Goal: Use online tool/utility: Utilize a website feature to perform a specific function

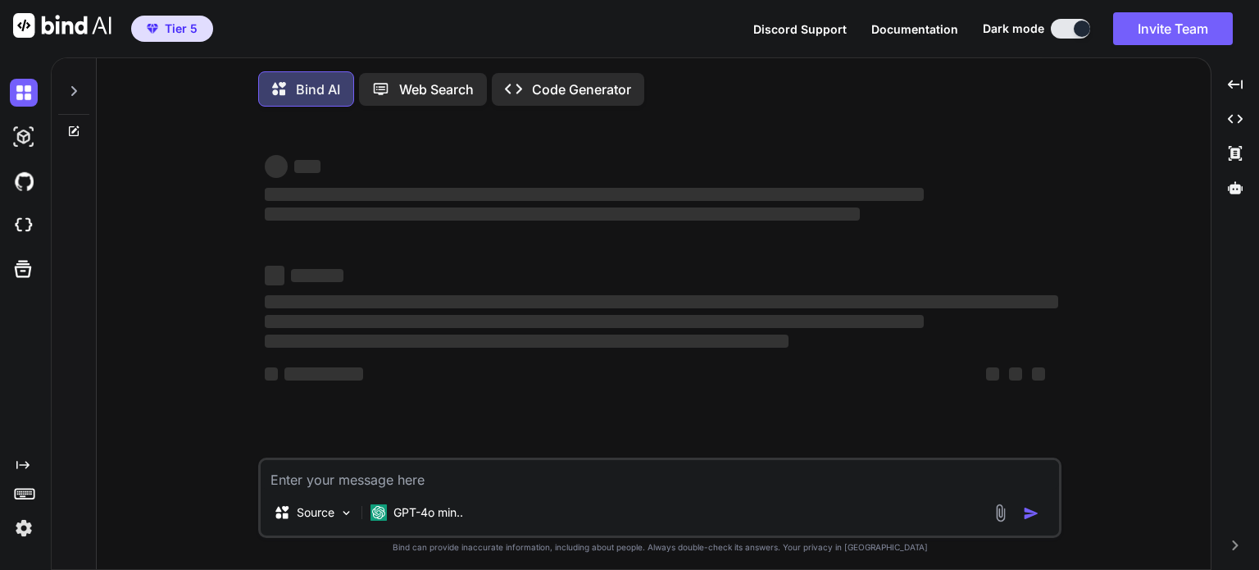
type textarea "x"
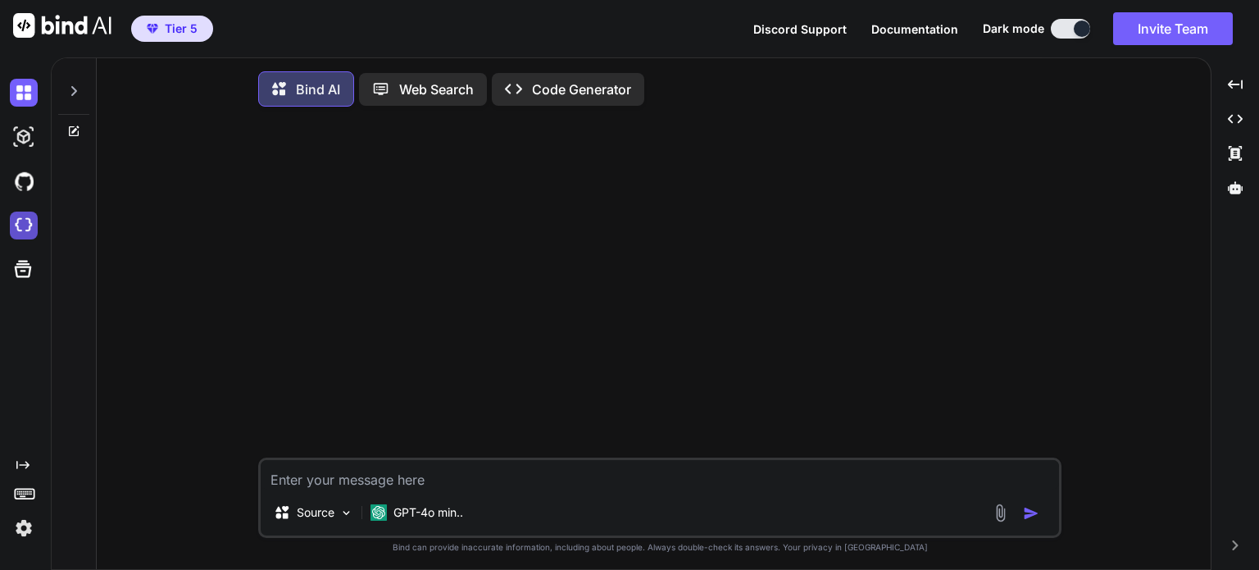
click at [20, 216] on img at bounding box center [24, 226] width 28 height 28
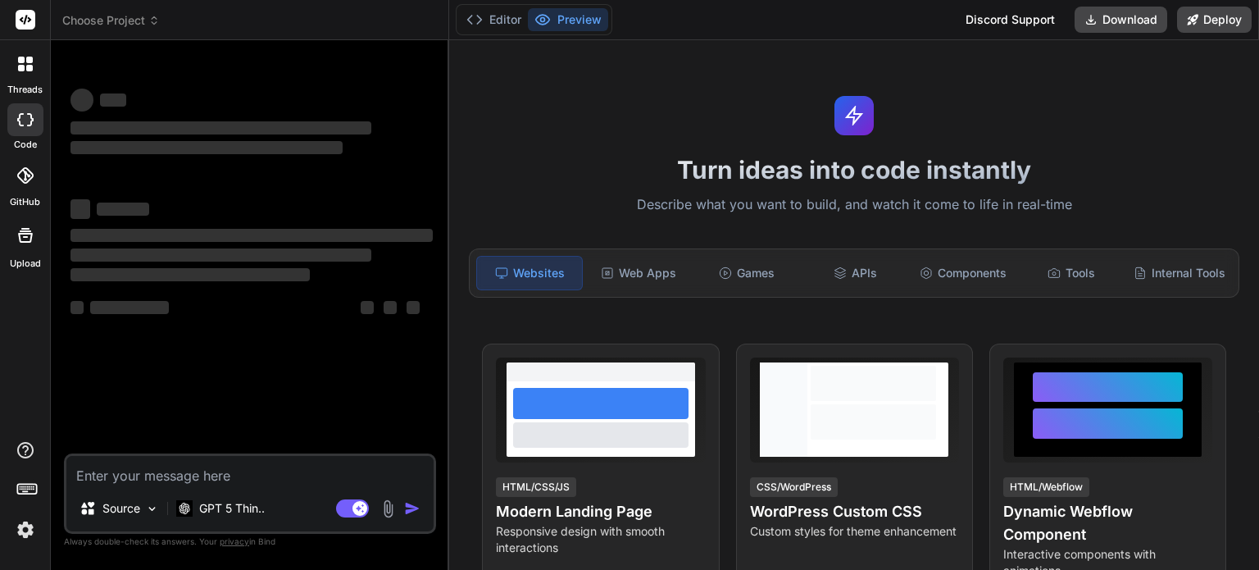
click at [144, 13] on span "Choose Project" at bounding box center [111, 20] width 98 height 16
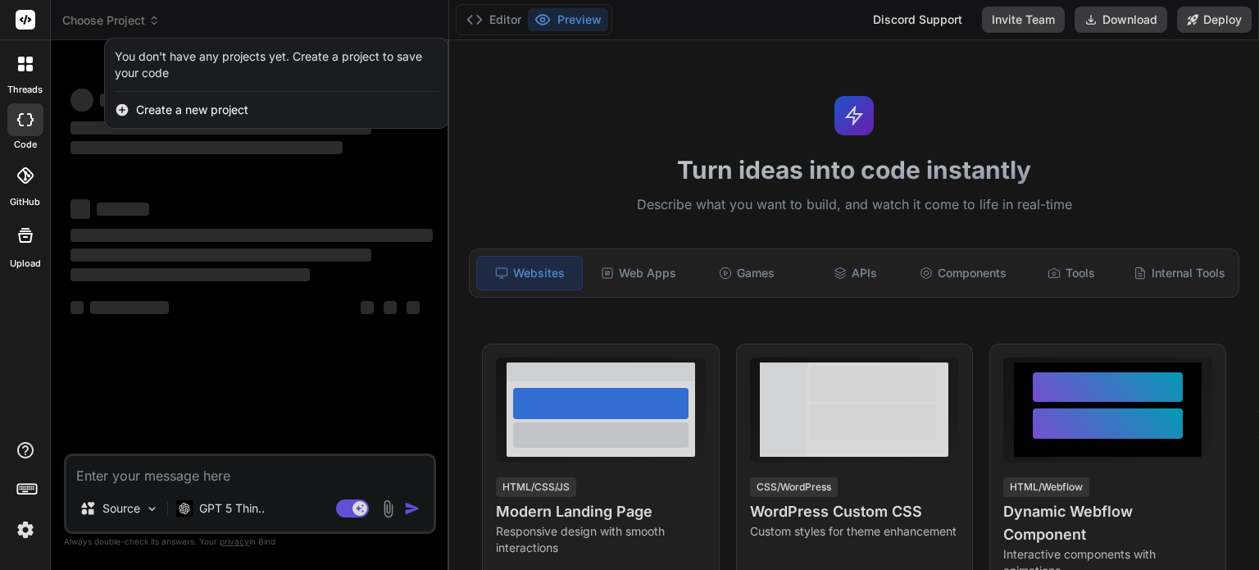
type textarea "x"
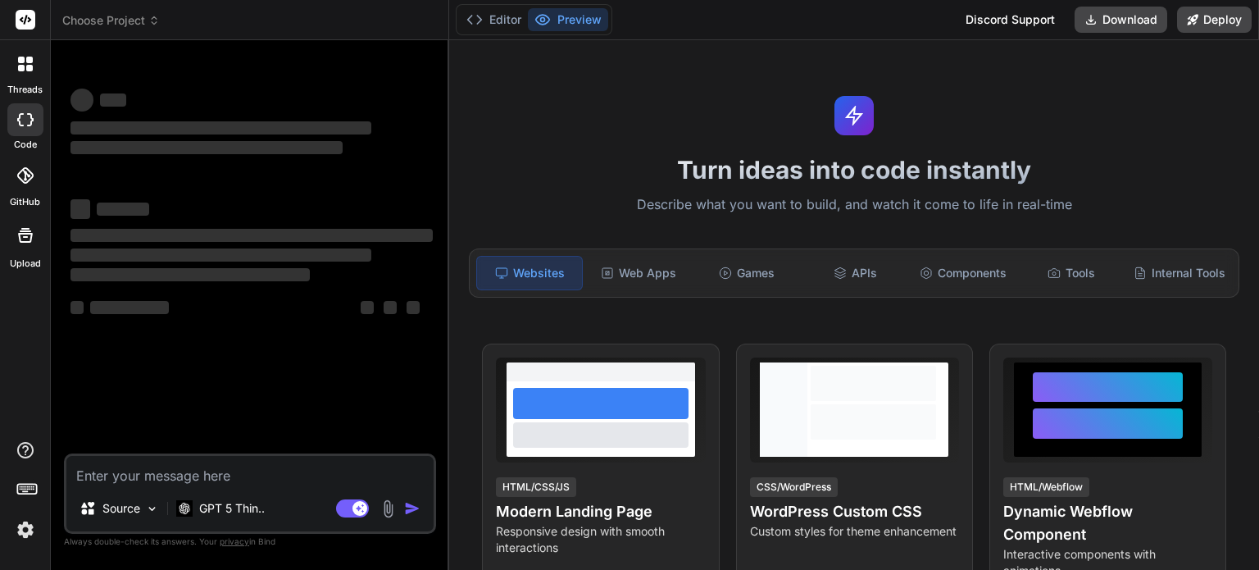
type textarea "x"
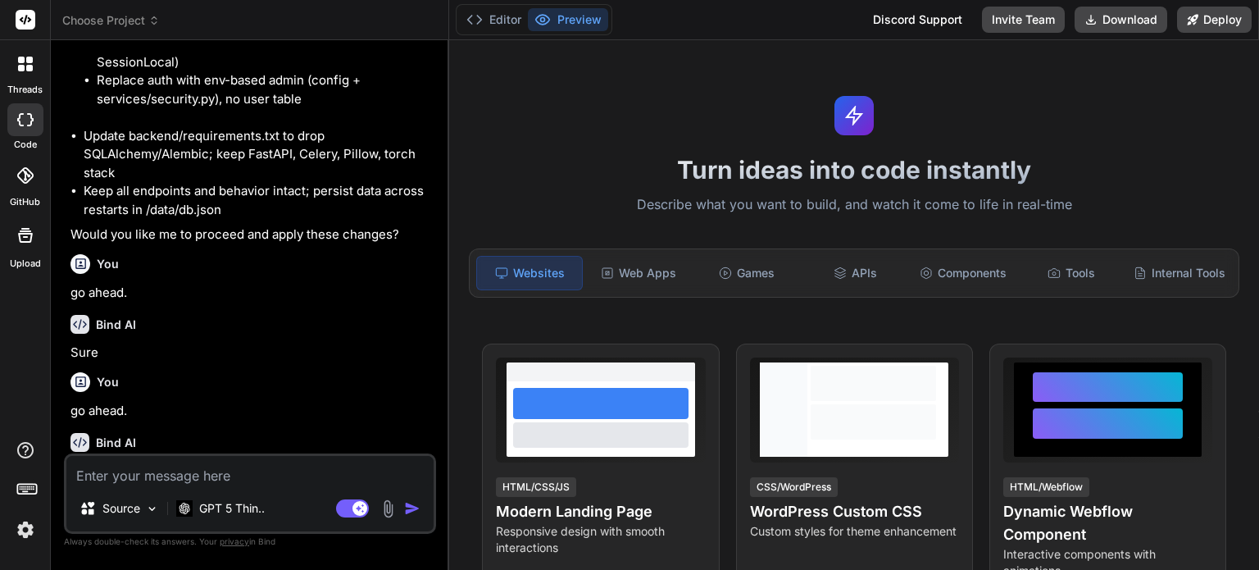
scroll to position [3578, 0]
click at [134, 19] on span "Choose Project" at bounding box center [111, 20] width 98 height 16
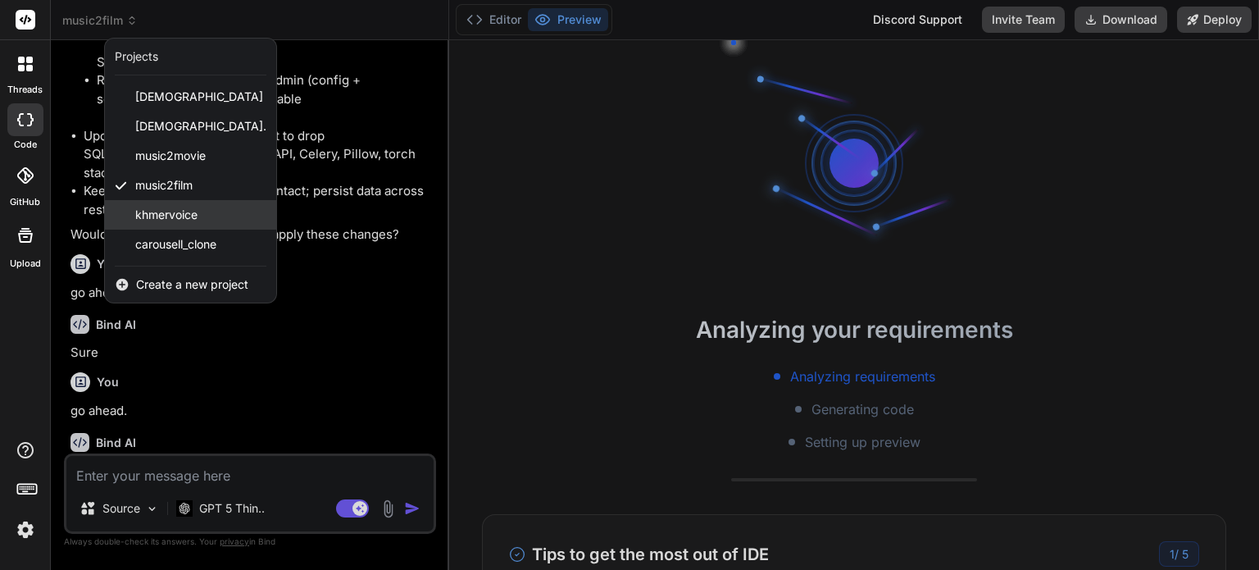
scroll to position [31, 0]
click at [193, 187] on span "music2film" at bounding box center [163, 185] width 57 height 16
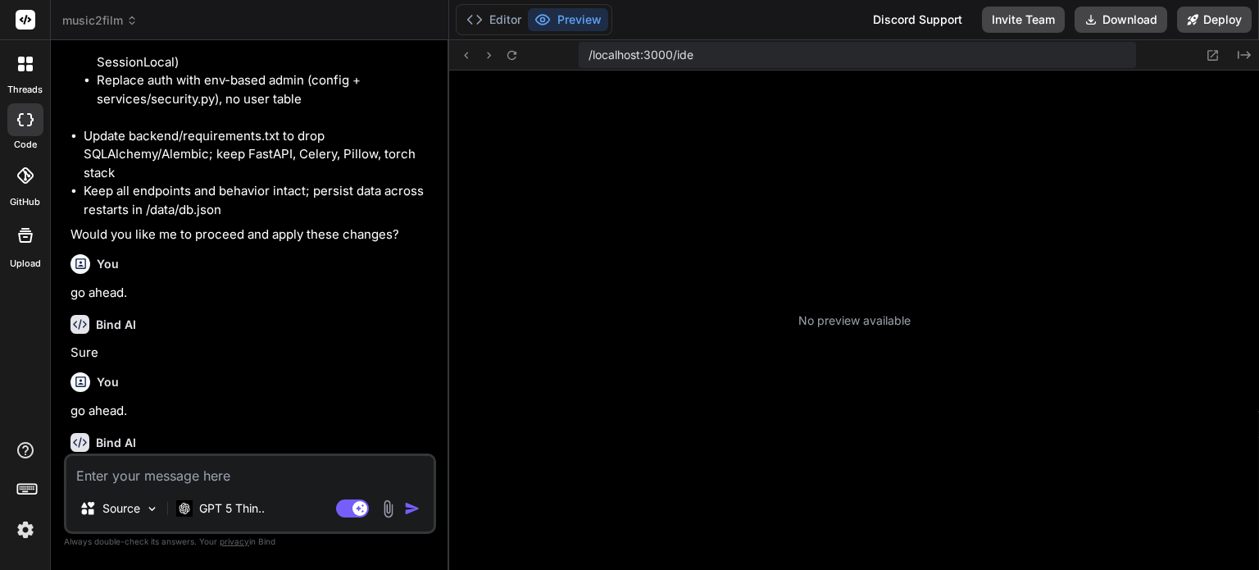
type textarea "x"
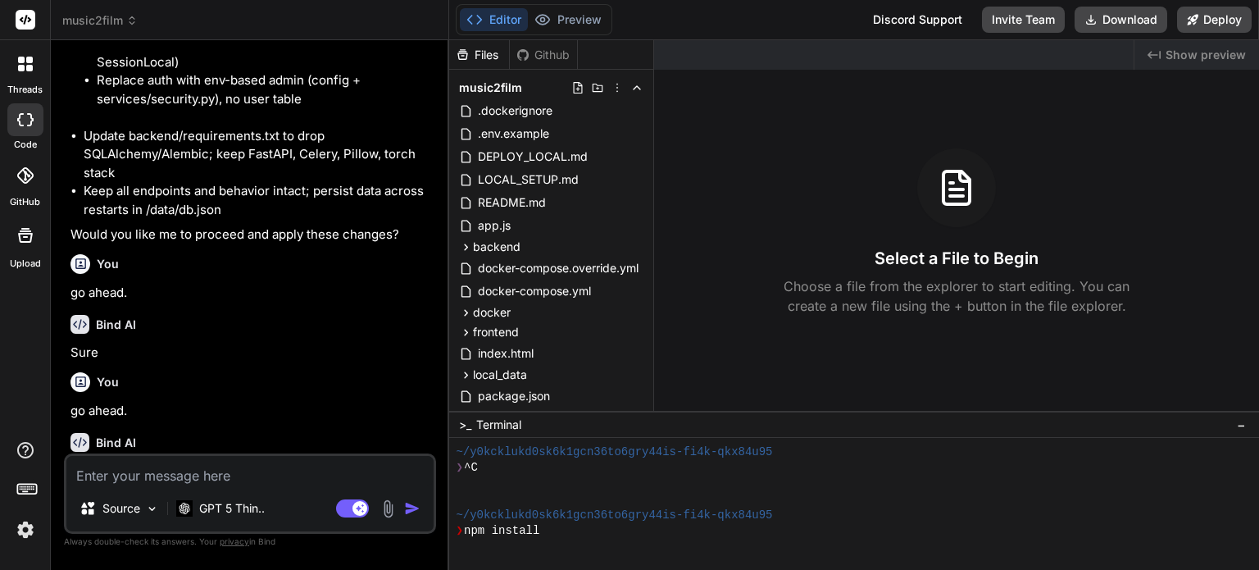
scroll to position [204, 0]
